Goal: Transaction & Acquisition: Purchase product/service

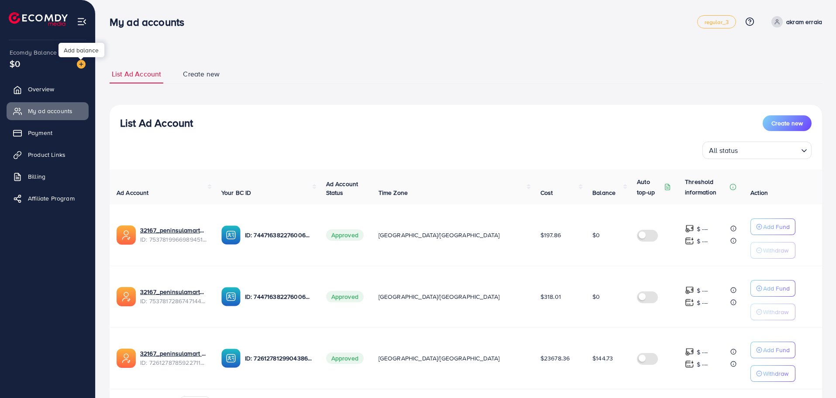
click at [81, 62] on img at bounding box center [81, 64] width 9 height 9
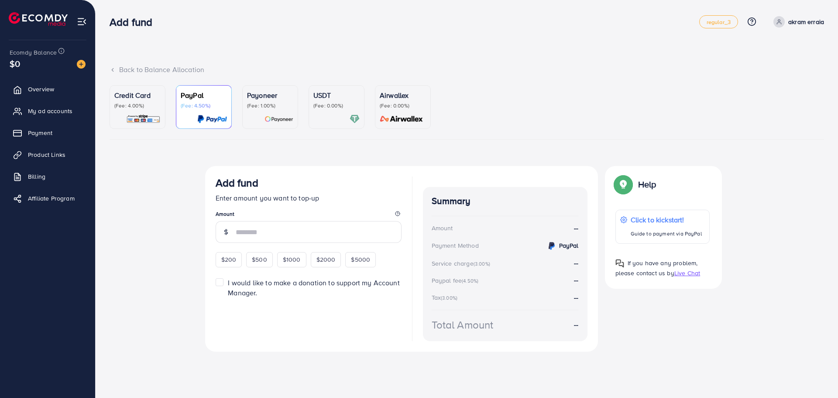
click at [138, 103] on p "(Fee: 4.00%)" at bounding box center [137, 105] width 46 height 7
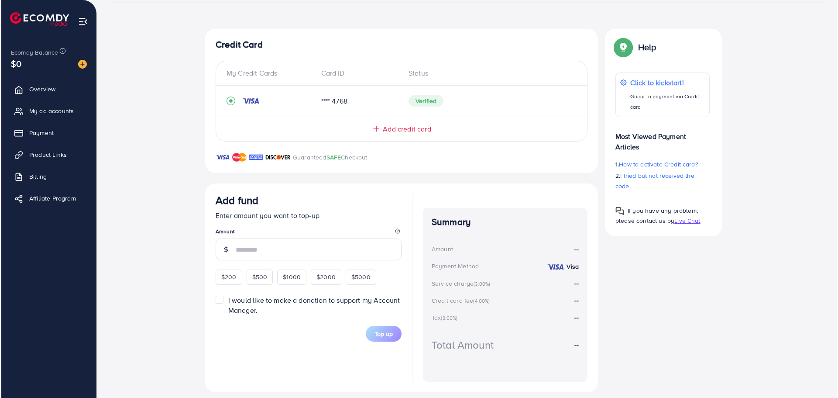
scroll to position [145, 0]
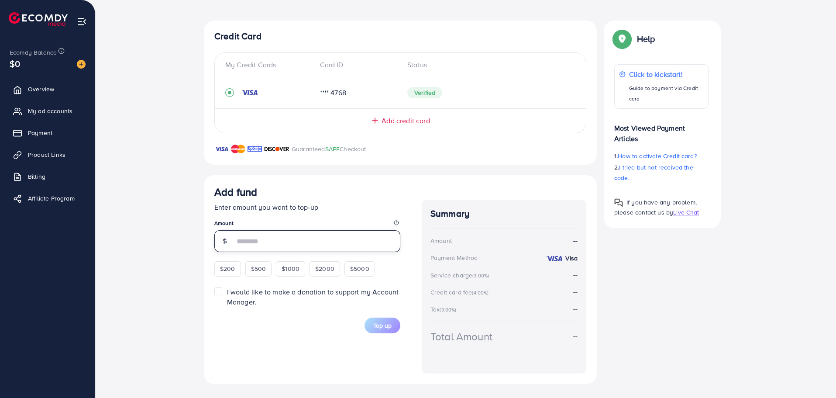
click at [279, 241] on input "number" at bounding box center [317, 241] width 166 height 22
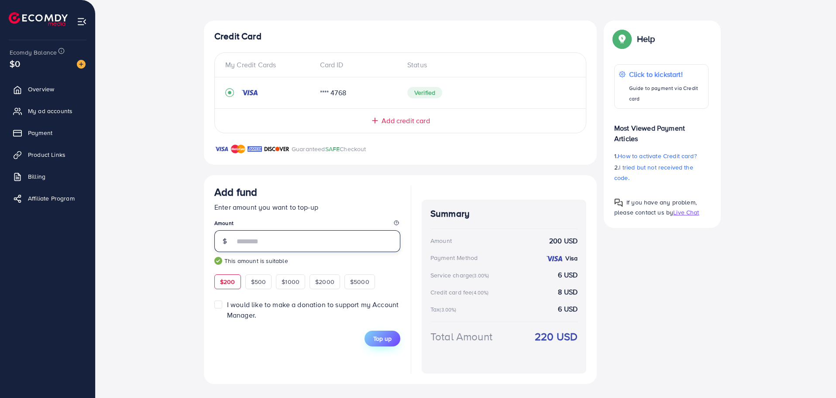
type input "***"
click at [388, 337] on span "Top up" at bounding box center [382, 338] width 18 height 9
